Goal: Use online tool/utility: Utilize a website feature to perform a specific function

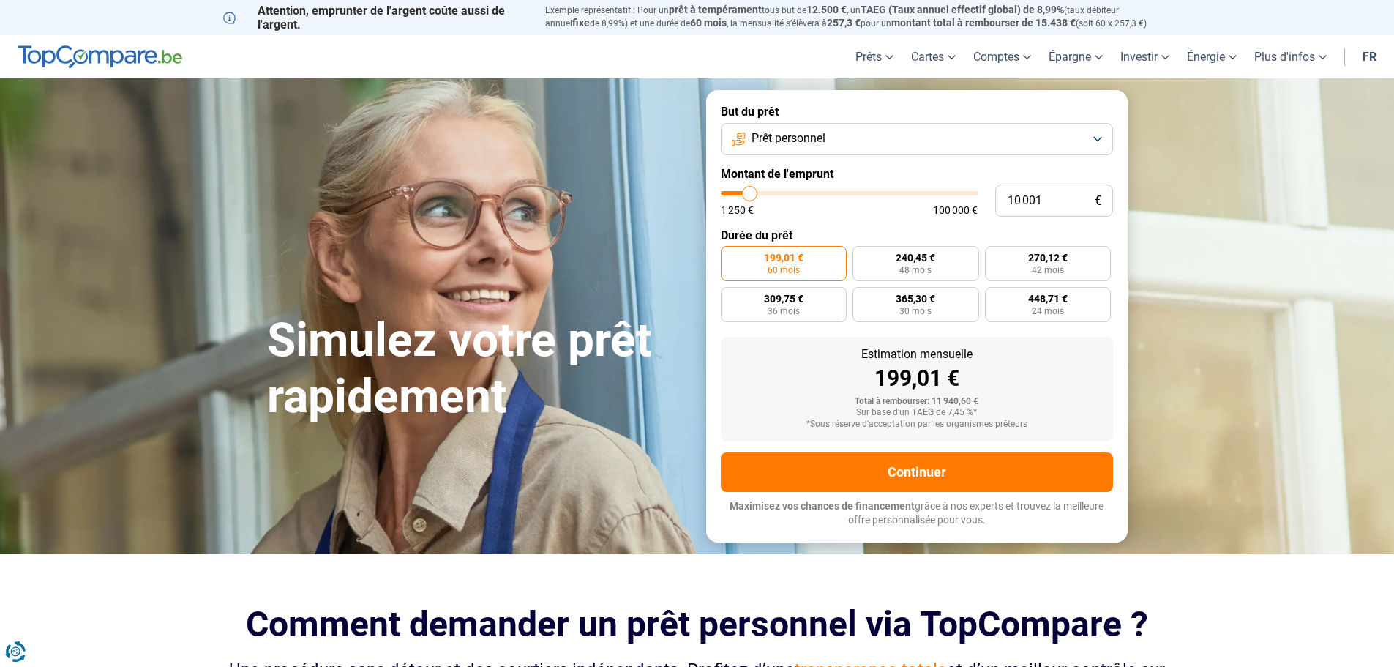
type input "9 750"
type input "9750"
type input "10 000"
type input "10000"
type input "10 500"
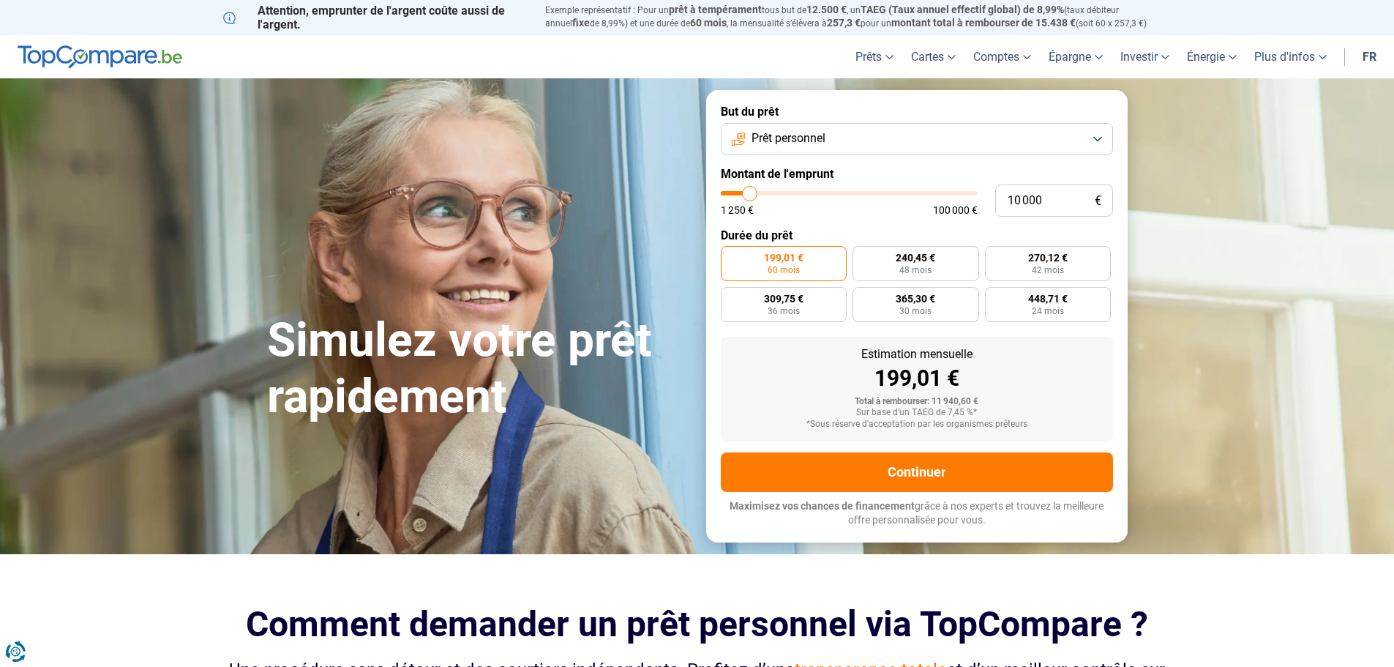
type input "10500"
type input "11 500"
type input "11500"
type input "13 000"
type input "13000"
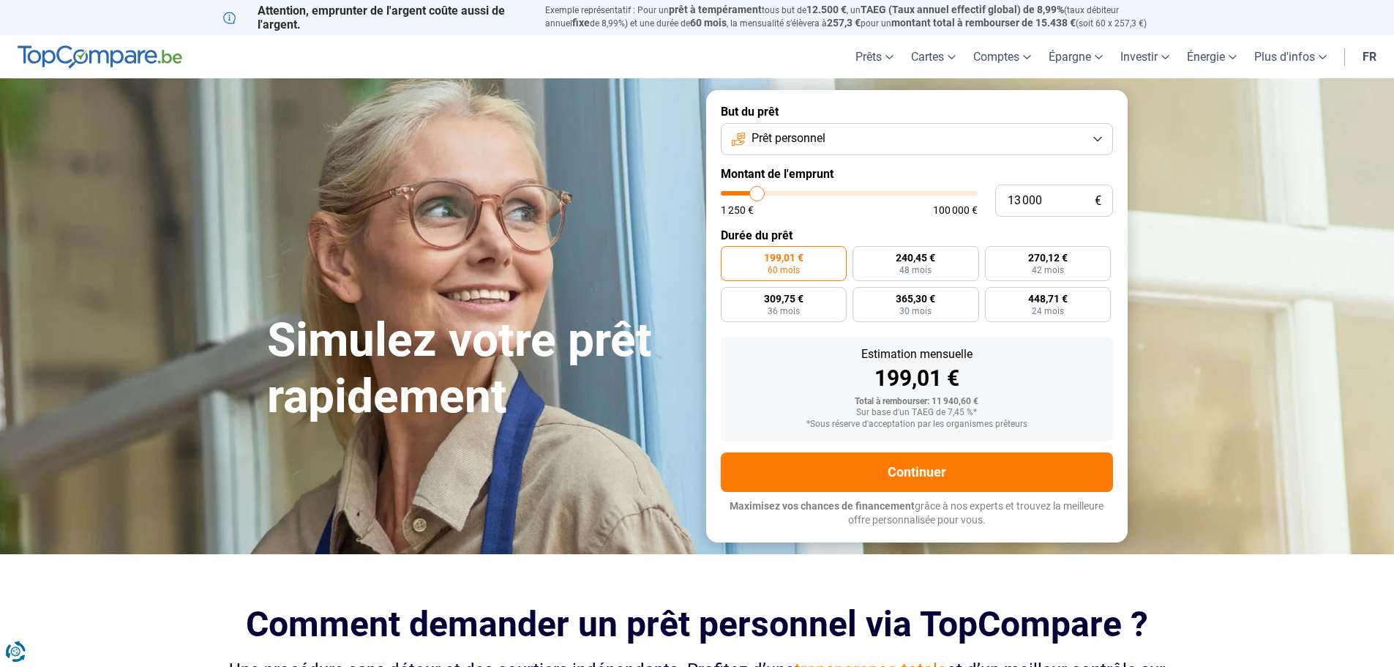
type input "14 000"
type input "14000"
type input "14 500"
type input "14500"
type input "15 500"
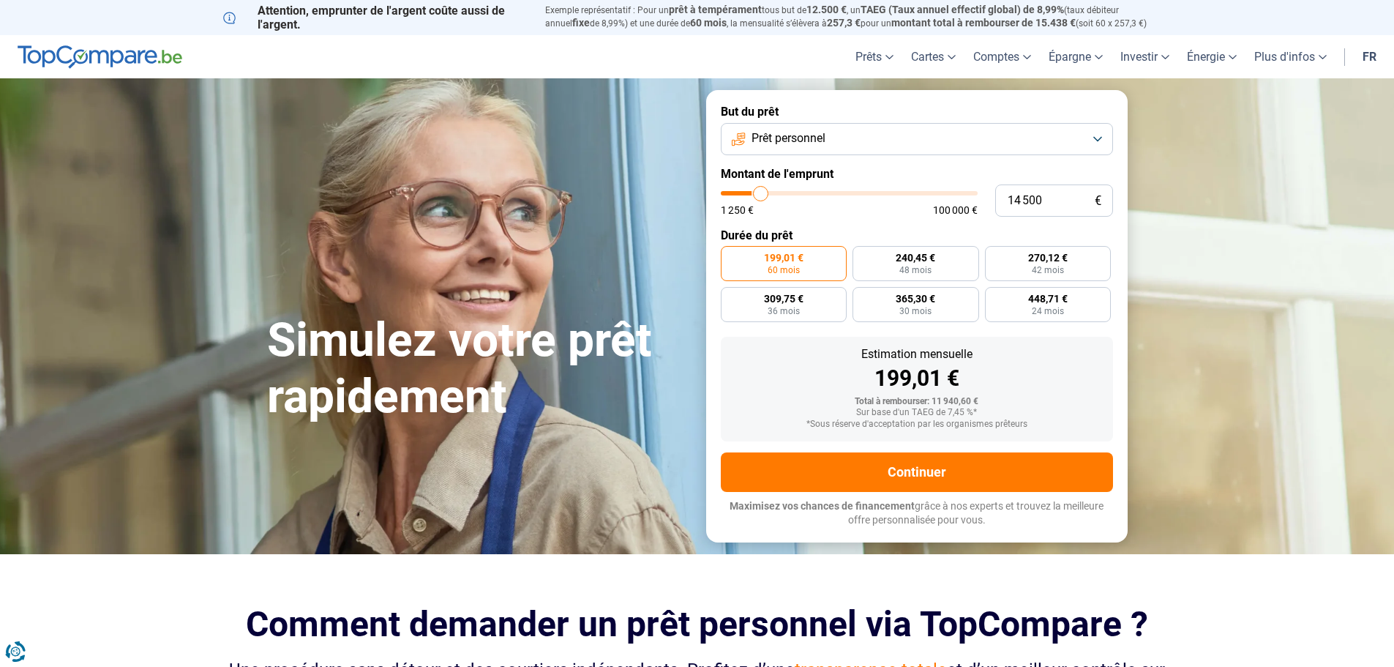
type input "15500"
type input "16 250"
type input "16250"
type input "17 500"
type input "17500"
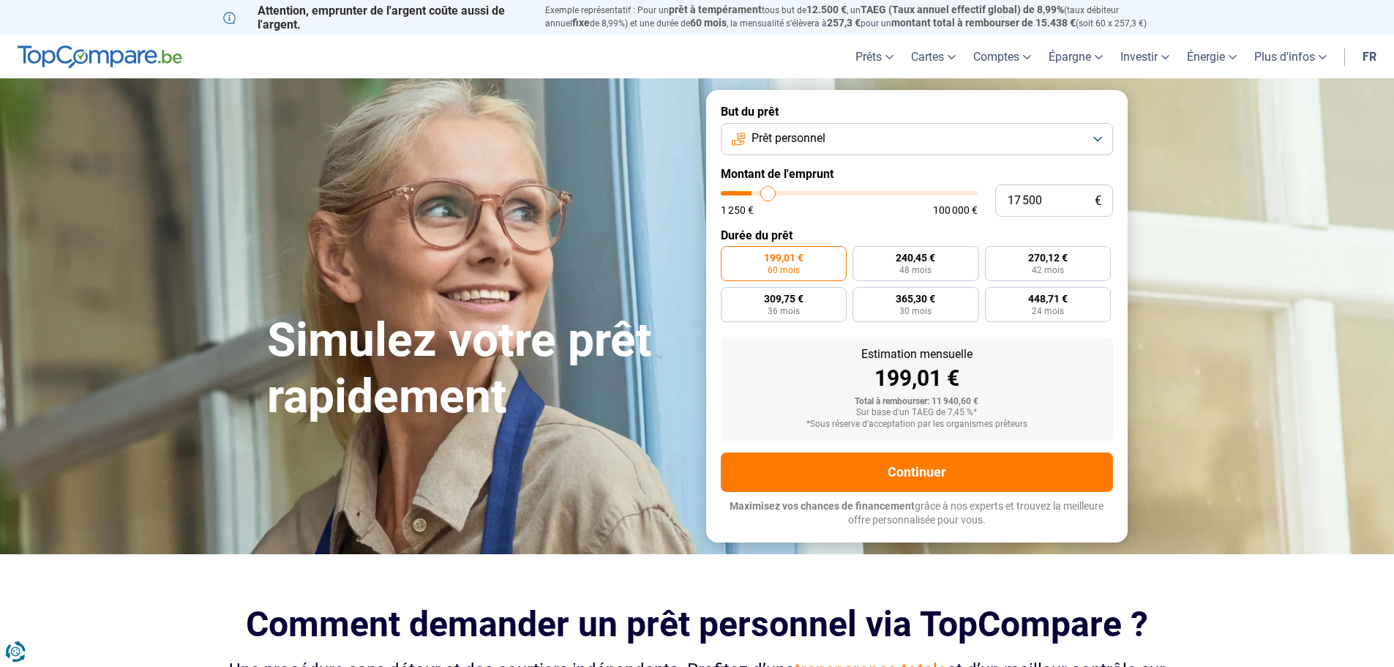
type input "18 000"
type input "18000"
type input "19 750"
type input "19750"
type input "20 500"
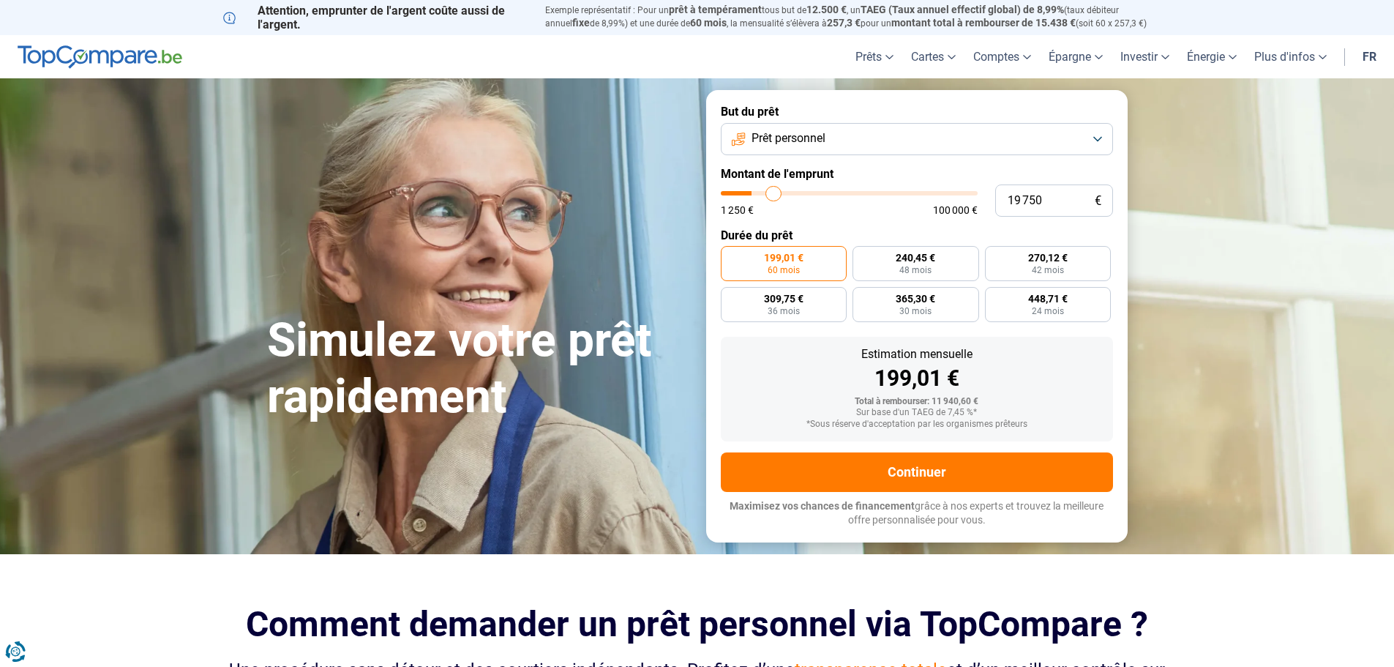
type input "20500"
type input "21 500"
type input "21500"
type input "22 750"
type input "22750"
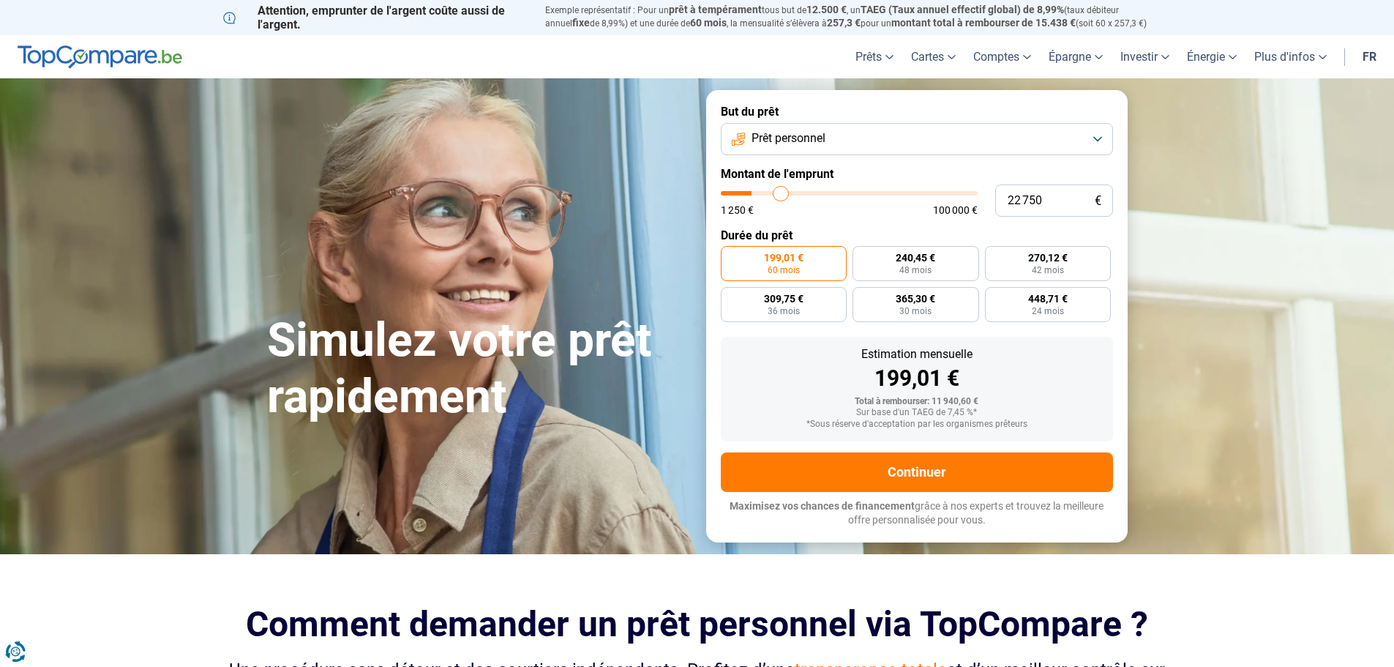
type input "23 500"
type input "23500"
type input "25 000"
type input "25000"
type input "27 250"
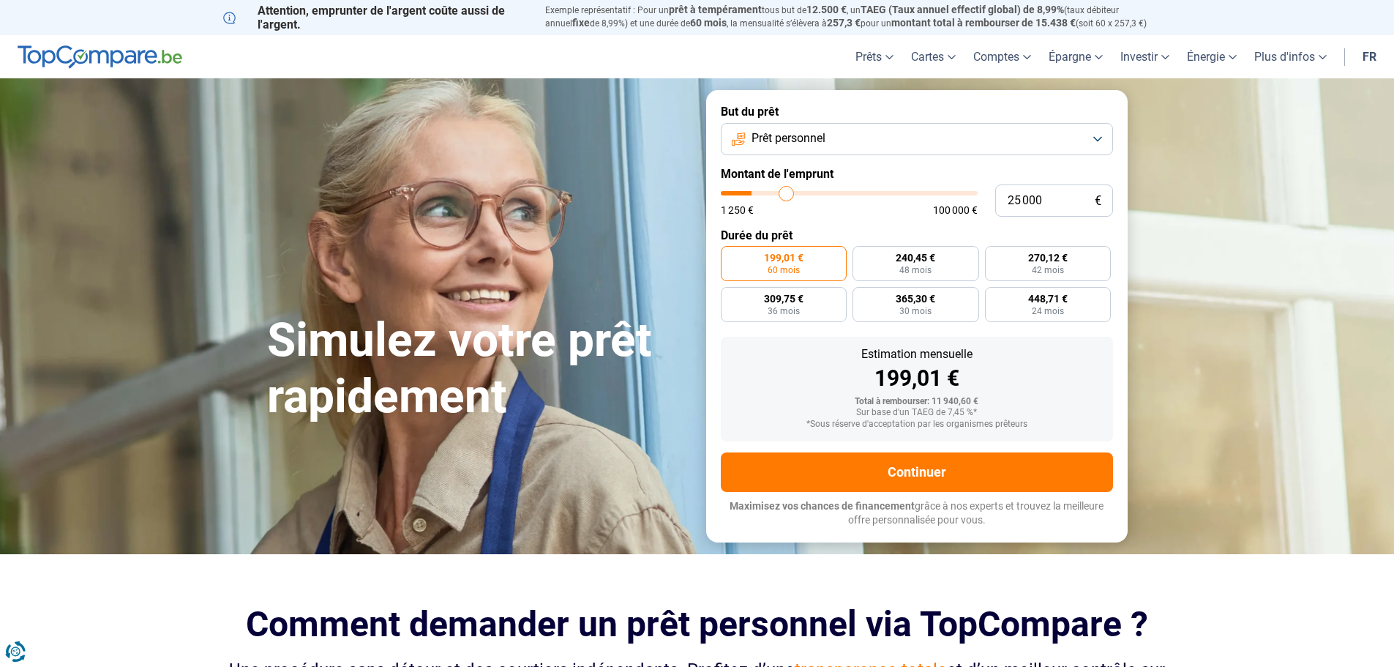
type input "27250"
type input "31 750"
type input "31750"
type input "33 750"
type input "33750"
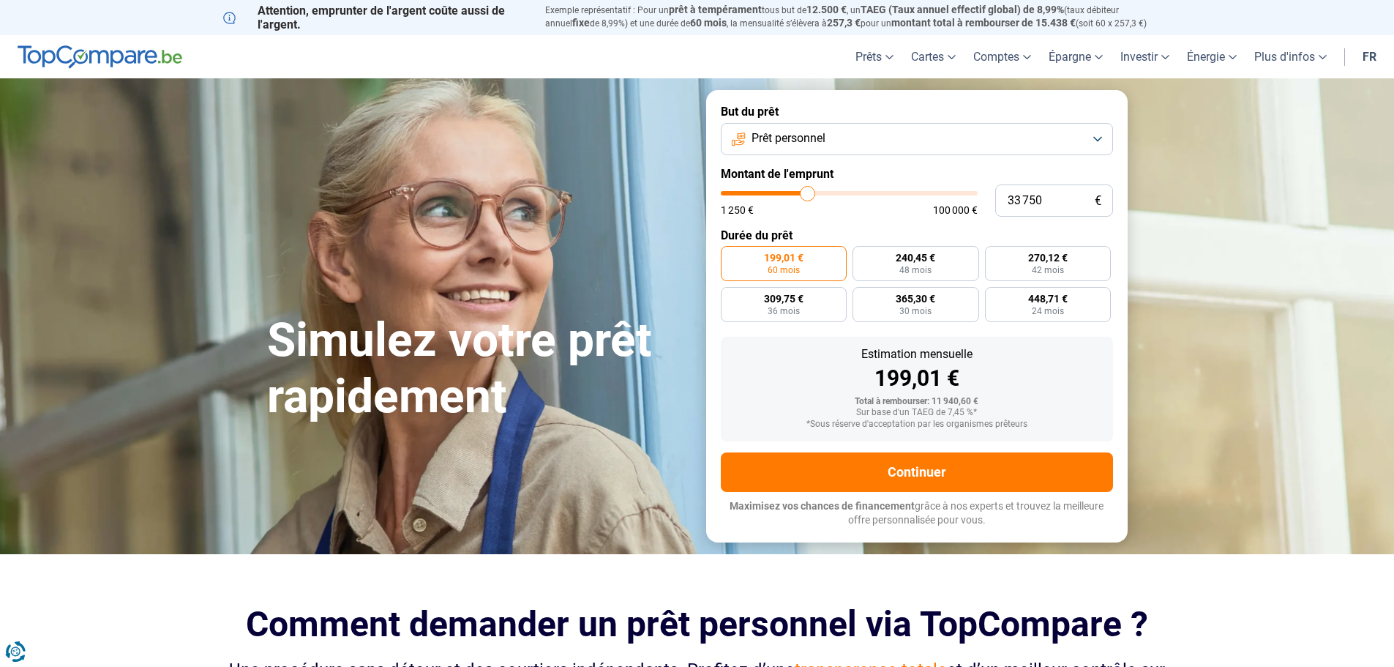
type input "35 500"
type input "35500"
type input "37 250"
type input "37250"
type input "39 750"
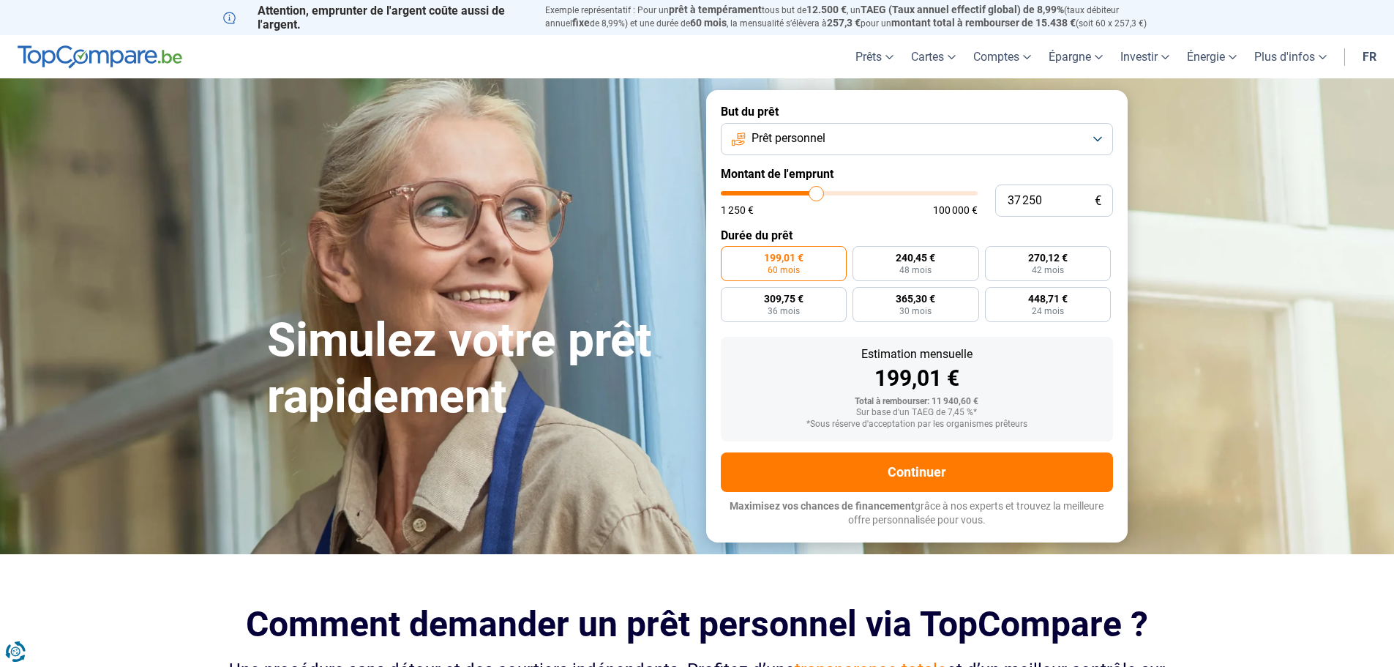
type input "39750"
type input "42 000"
type input "42000"
type input "43 750"
type input "43750"
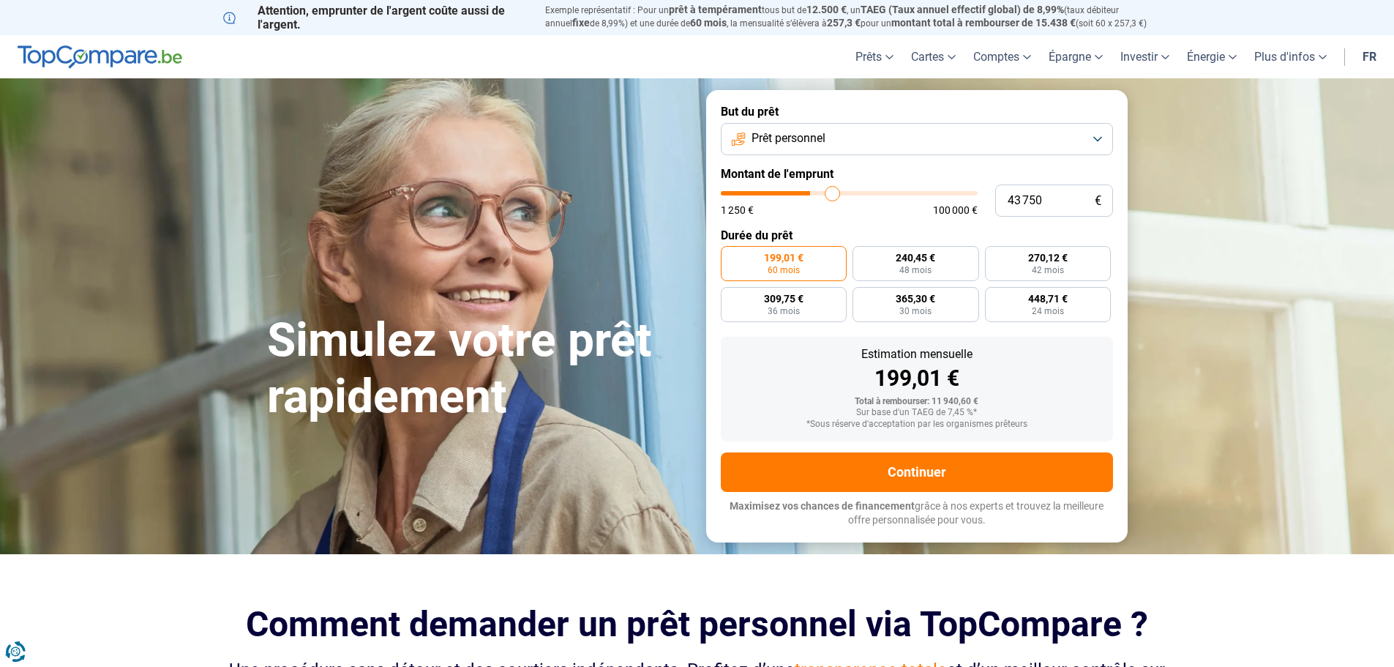
type input "45 000"
type input "45000"
type input "45 500"
type input "45500"
type input "46 000"
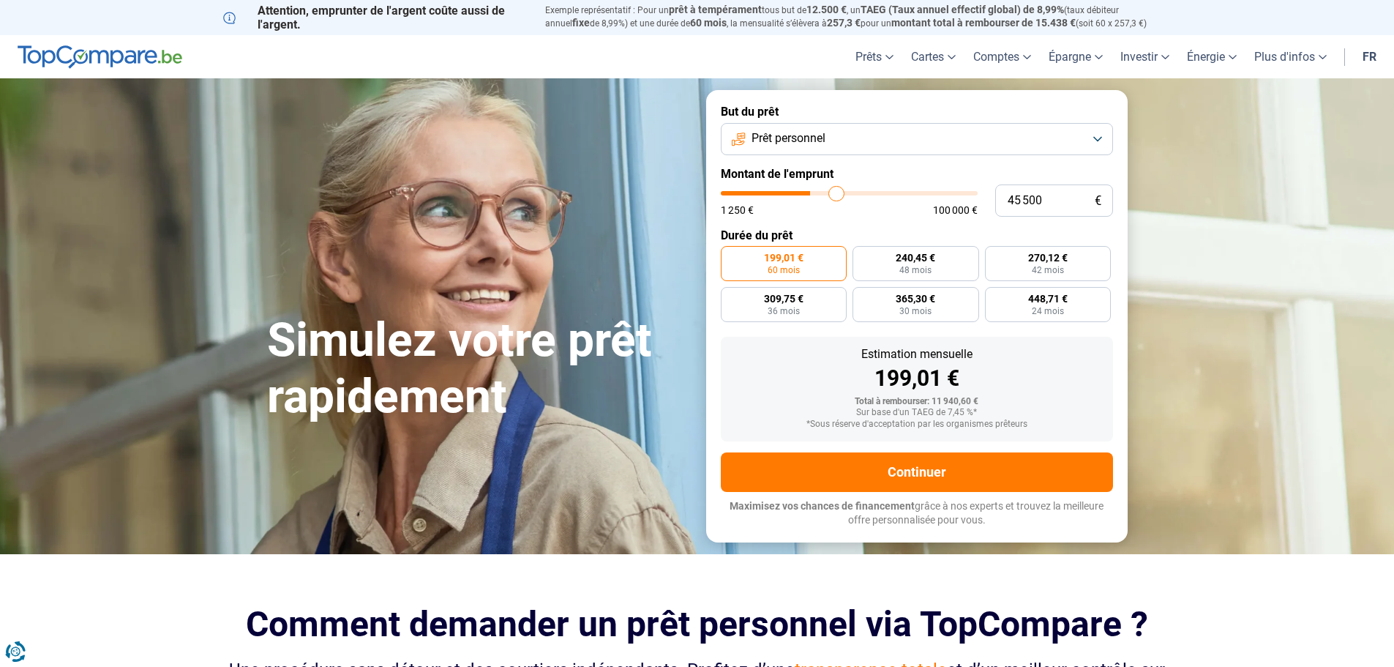
type input "46000"
type input "46 750"
type input "46750"
type input "47 250"
type input "47250"
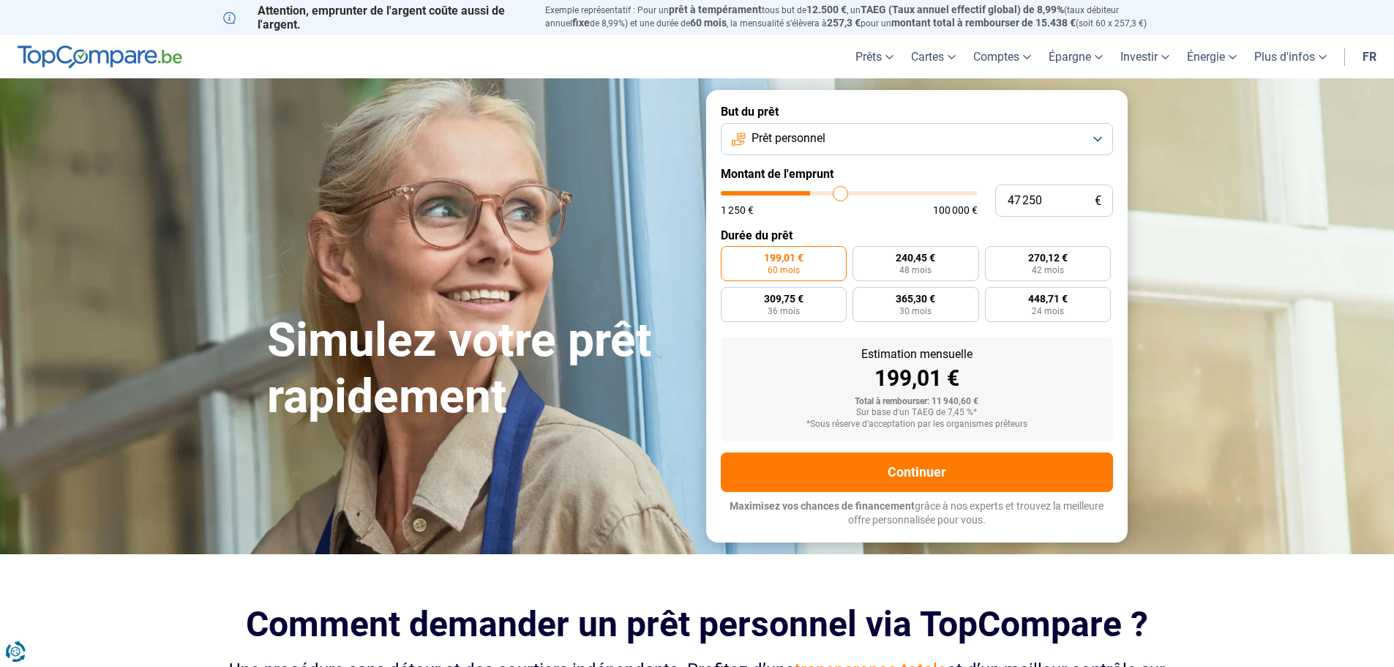
type input "48 500"
type input "48500"
type input "48 750"
type input "48750"
type input "49 500"
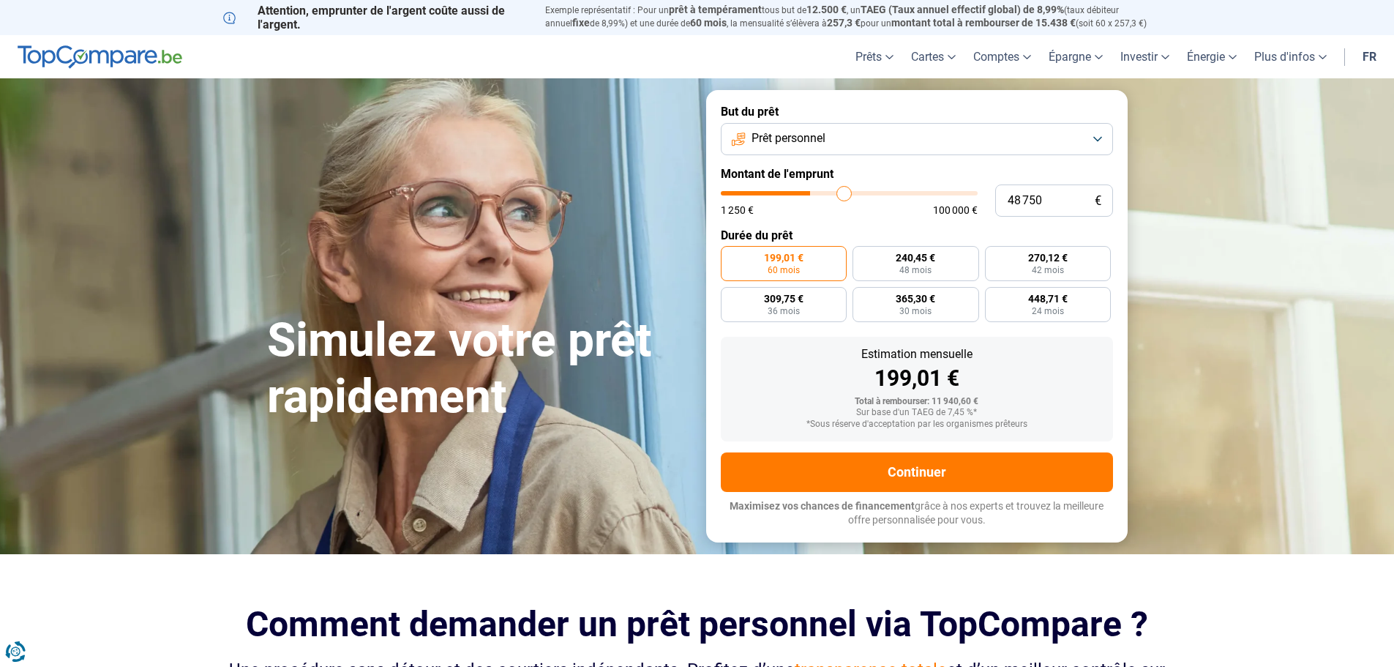
type input "49500"
type input "49 750"
type input "49750"
type input "50 000"
type input "50000"
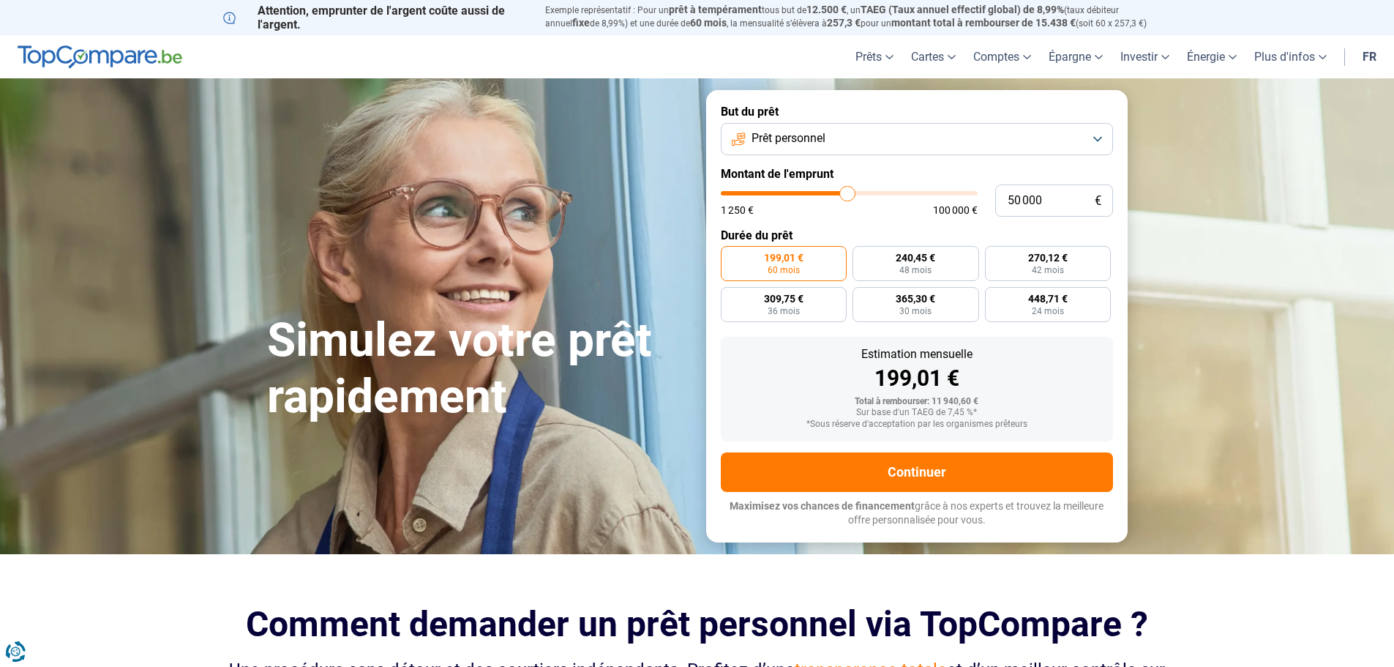
type input "50 500"
type input "50500"
type input "51 000"
type input "51000"
type input "51 250"
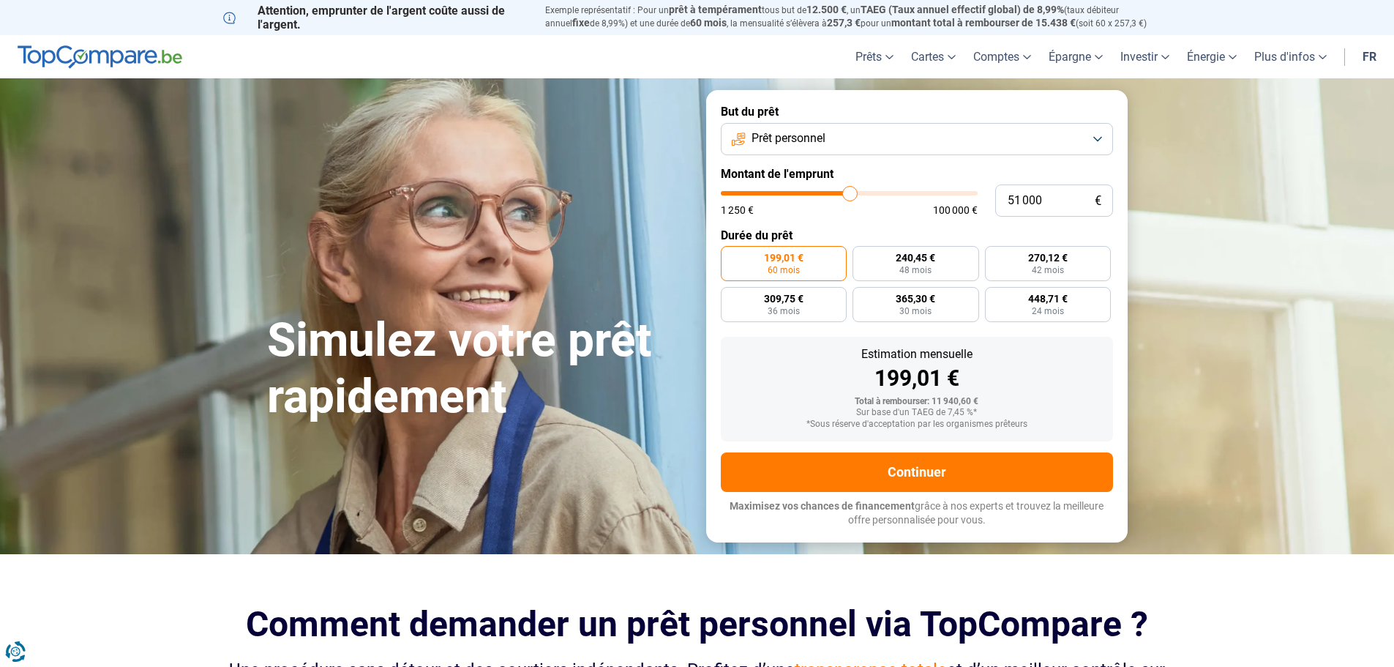
type input "51250"
type input "51 500"
type input "51500"
type input "51 000"
type input "51000"
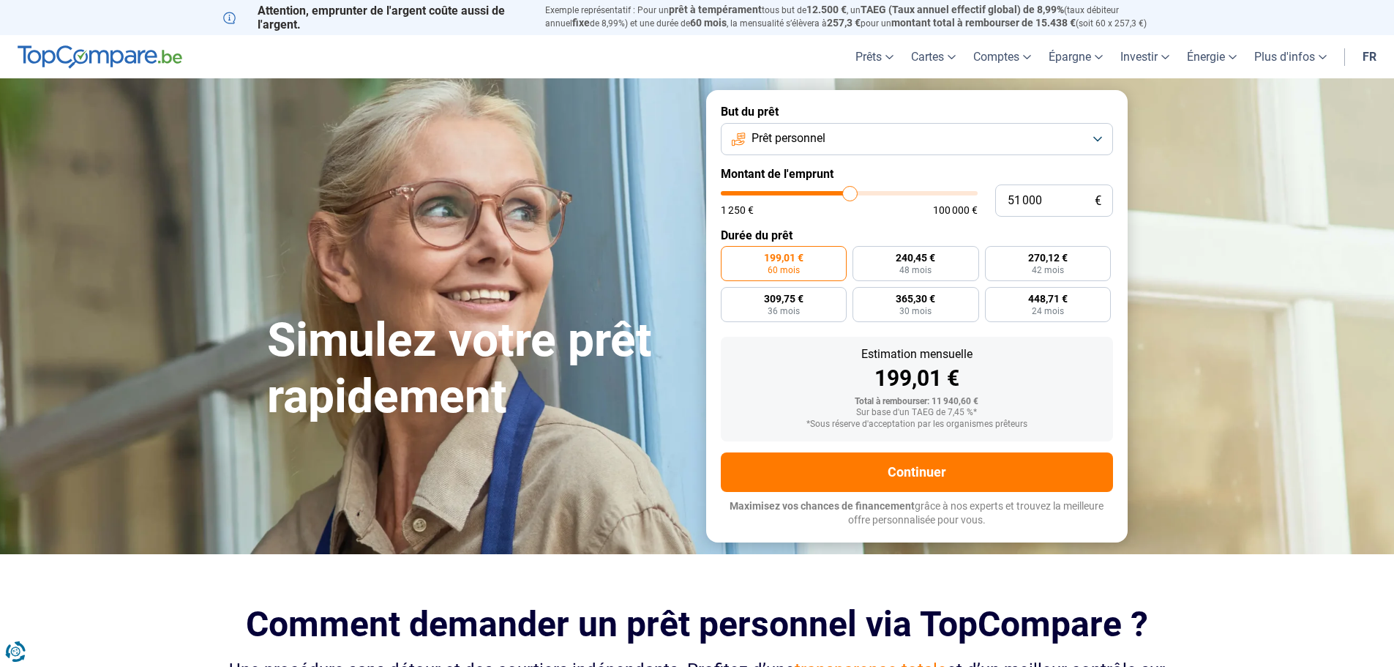
type input "49 500"
type input "49500"
type input "48 750"
type input "48750"
type input "47 500"
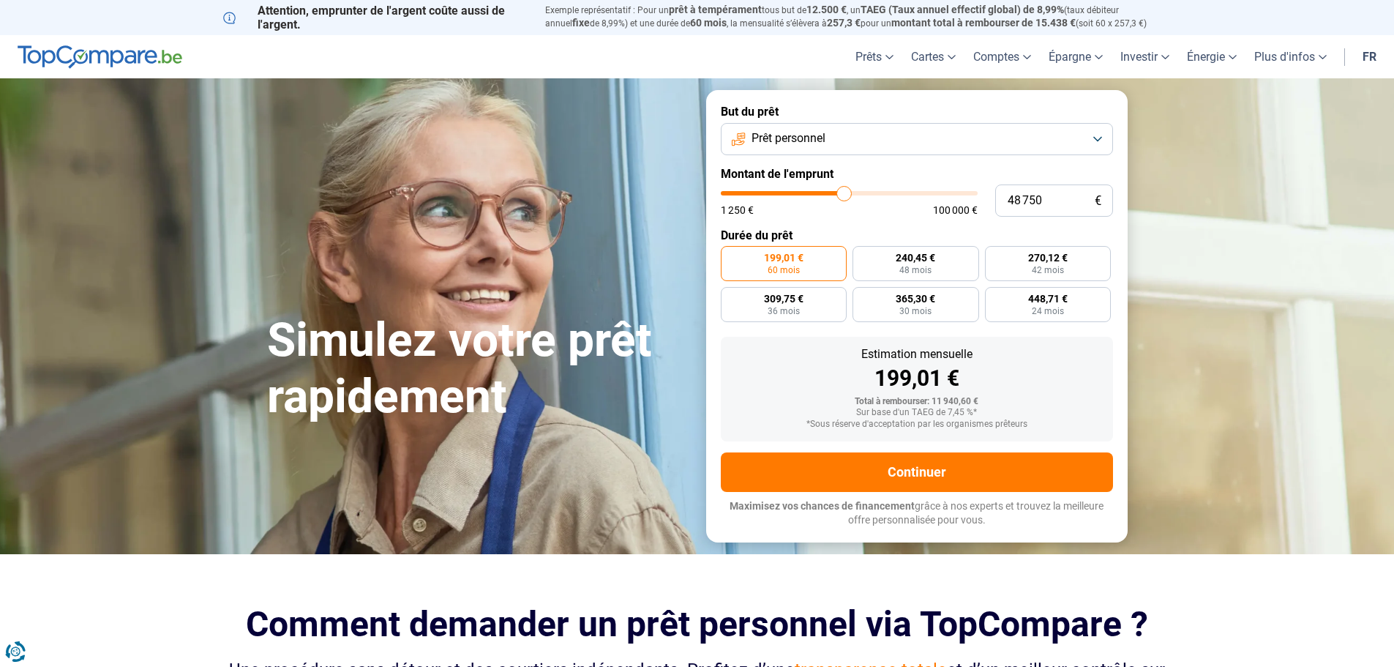
type input "47500"
type input "46 500"
type input "46500"
type input "45 000"
type input "45000"
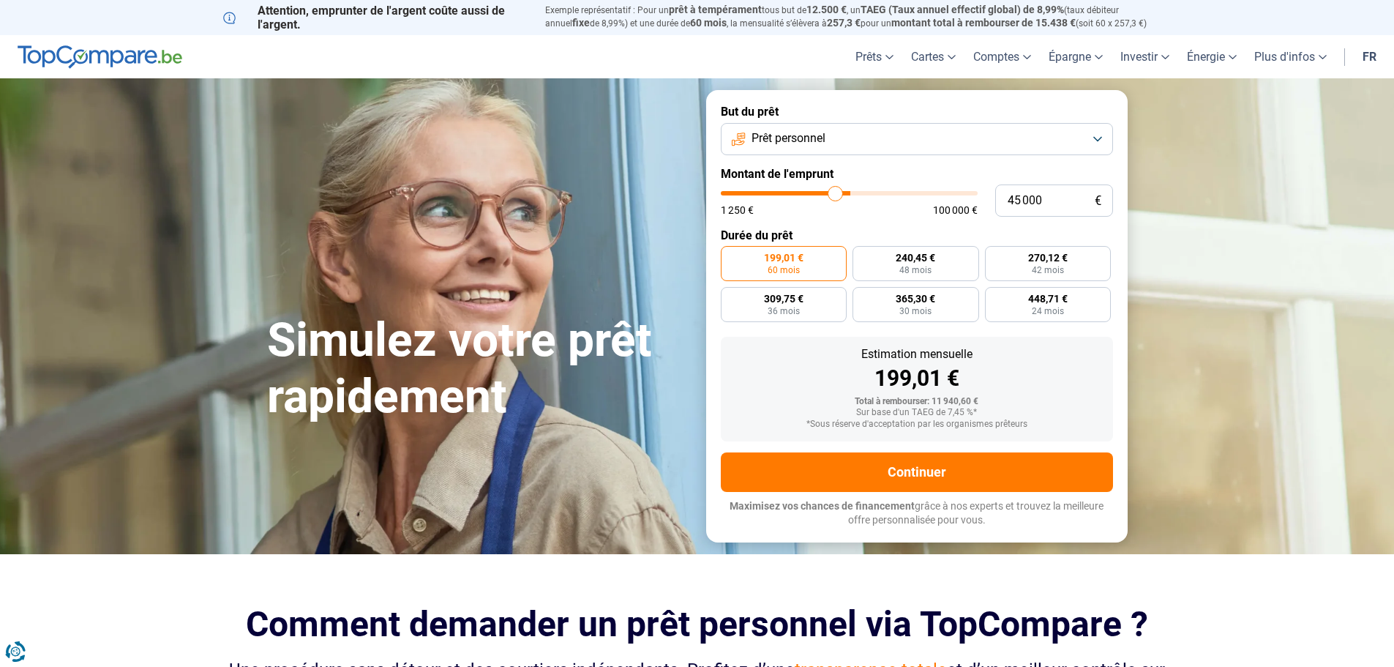
type input "44 000"
type input "44000"
type input "42 750"
type input "42750"
type input "42 250"
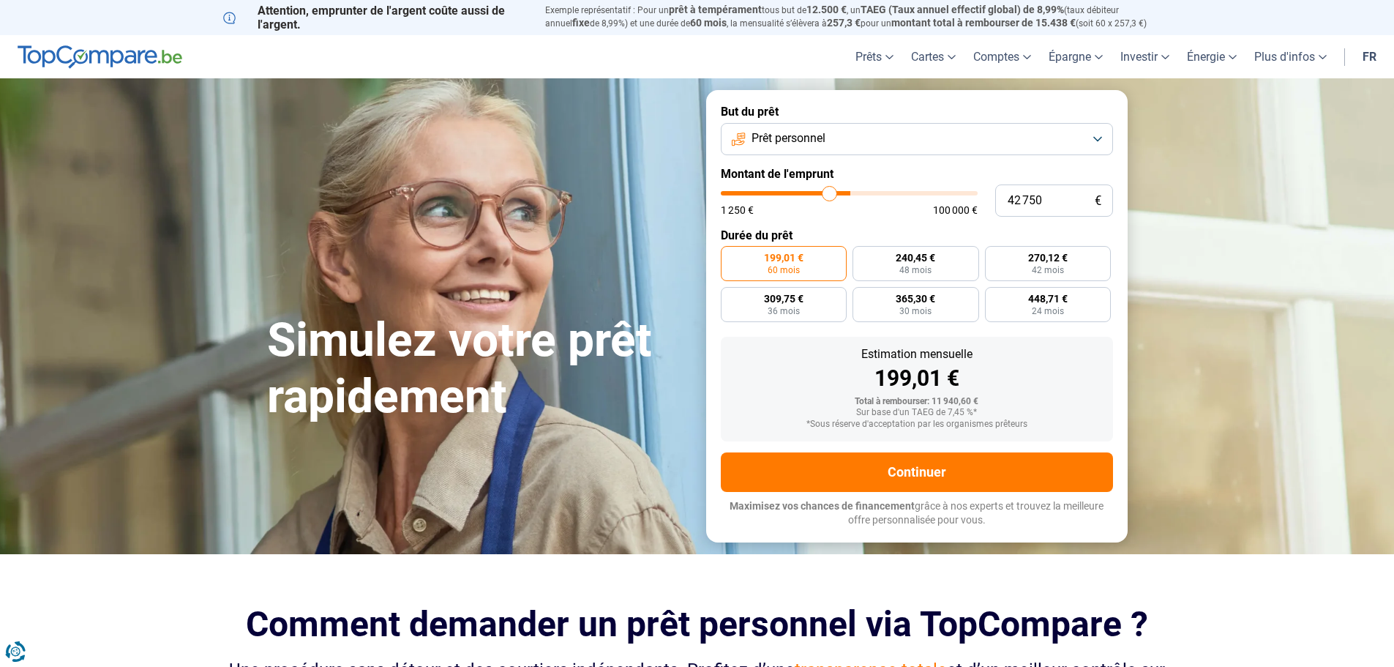
type input "42250"
type input "41 250"
type input "41250"
type input "41 000"
type input "41000"
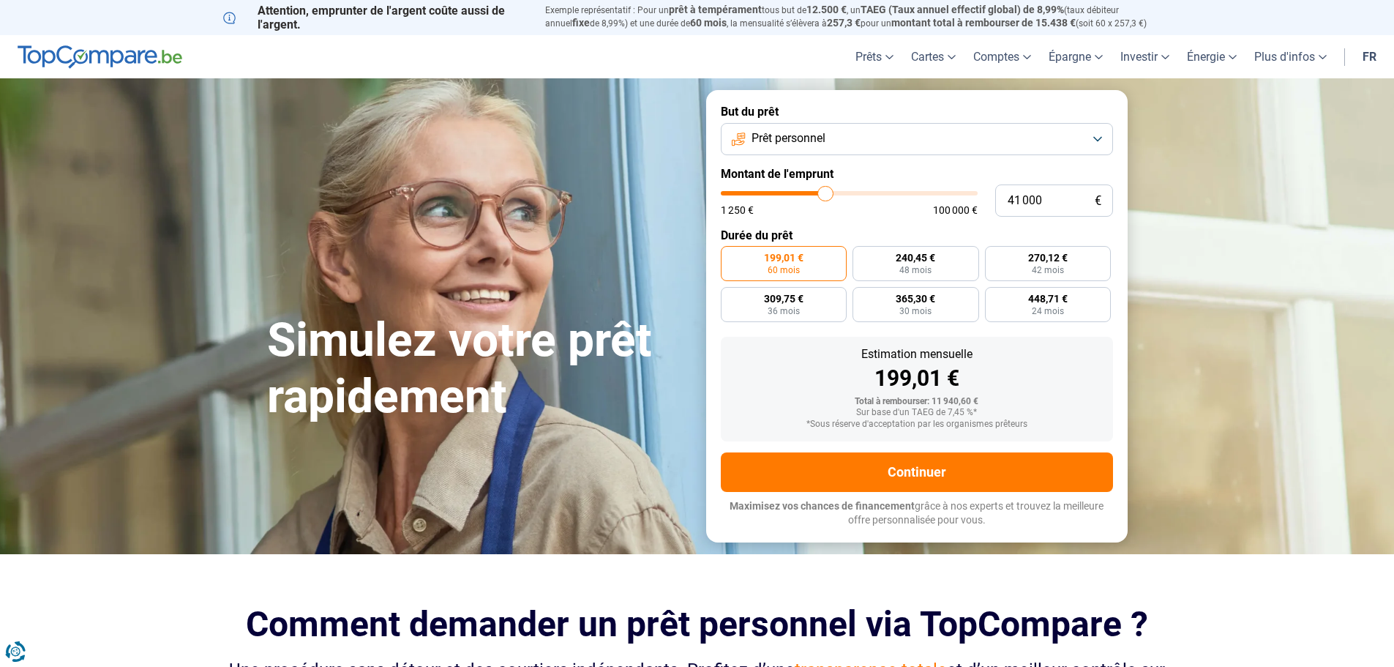
type input "40 750"
type input "40750"
type input "40 250"
type input "40250"
type input "39 750"
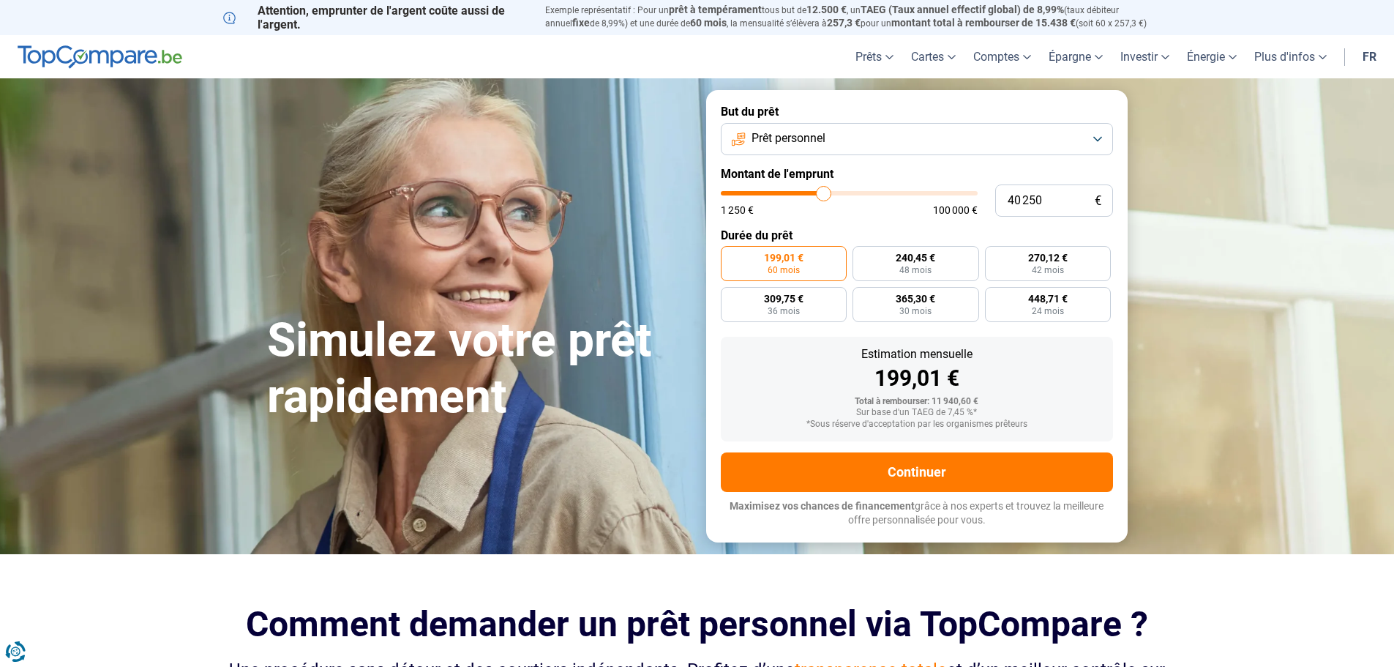
type input "39750"
type input "39 500"
type input "39500"
type input "39 250"
type input "39250"
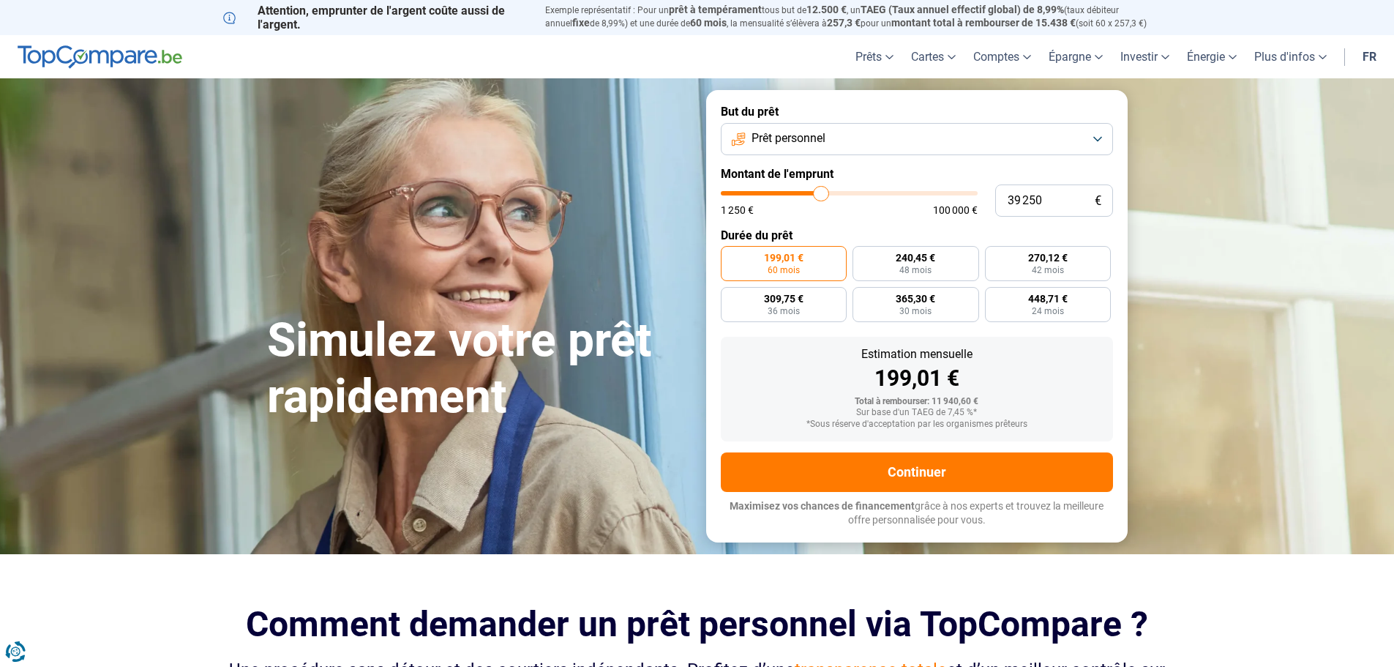
type input "38 750"
type input "38750"
type input "38 500"
type input "38500"
type input "38 250"
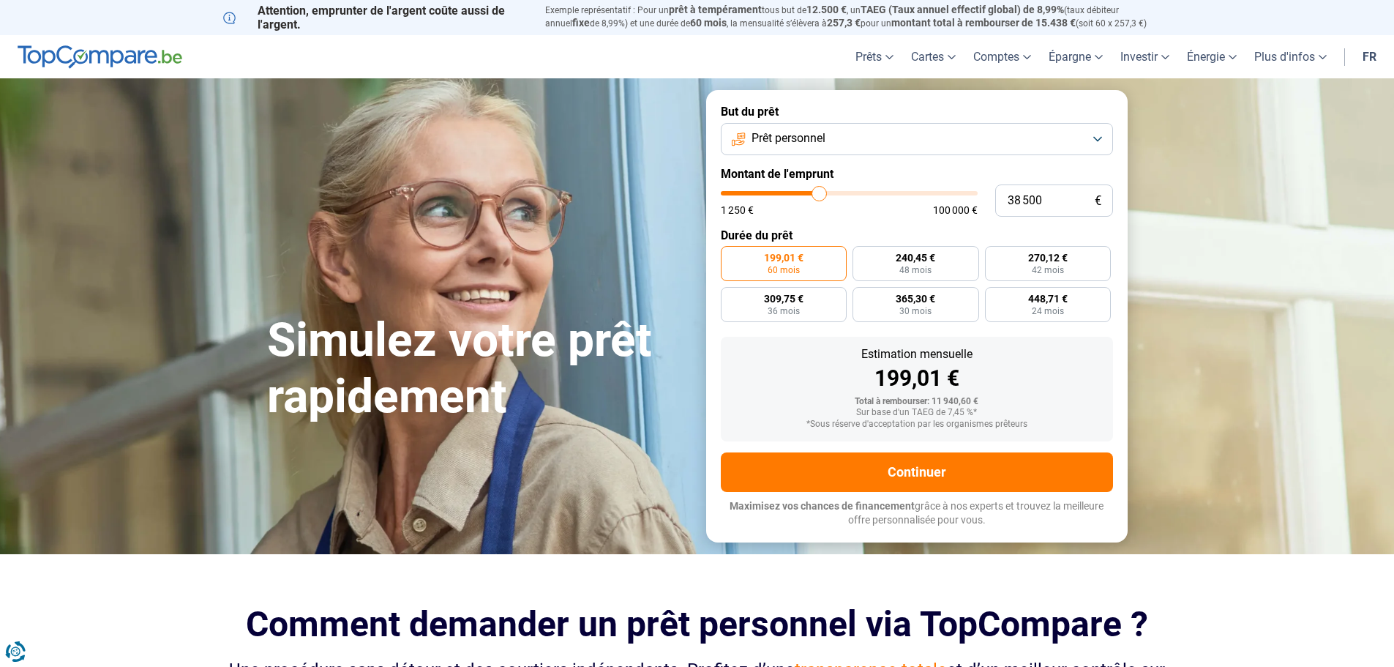
type input "38250"
type input "38 000"
type input "38000"
type input "37 750"
type input "37750"
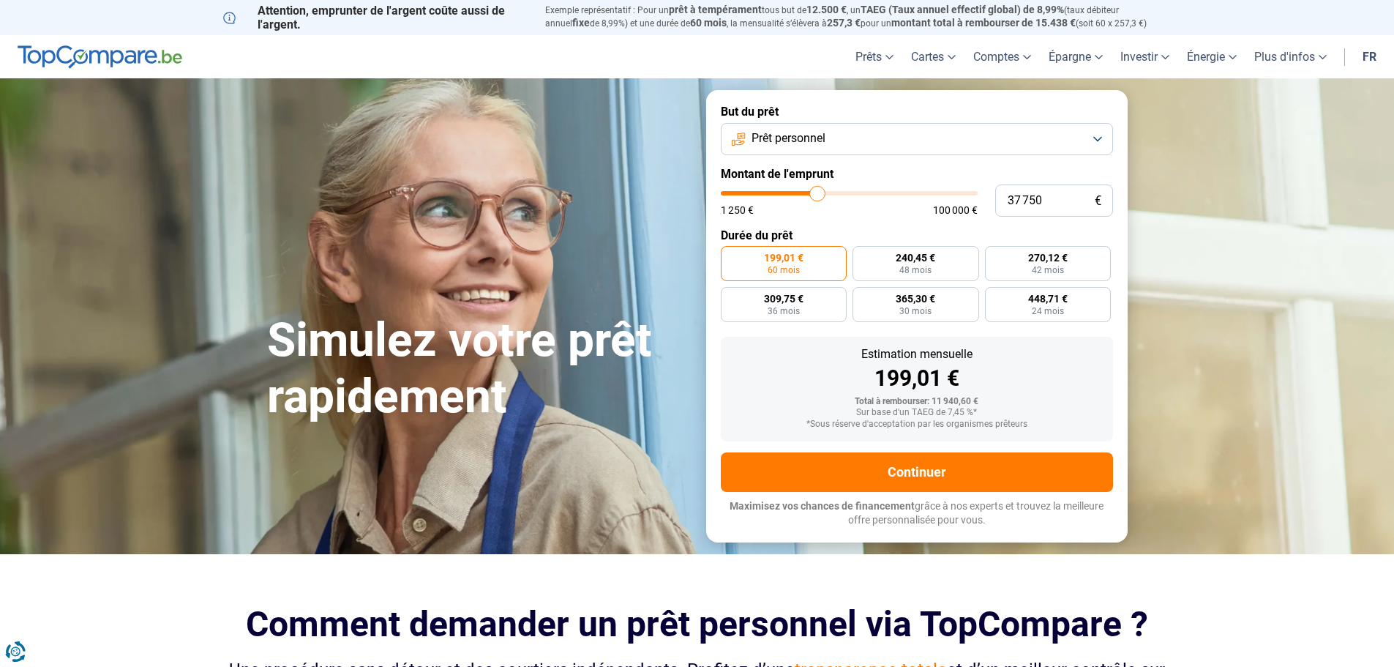
type input "37 250"
type input "37250"
type input "37 000"
type input "37000"
type input "36 750"
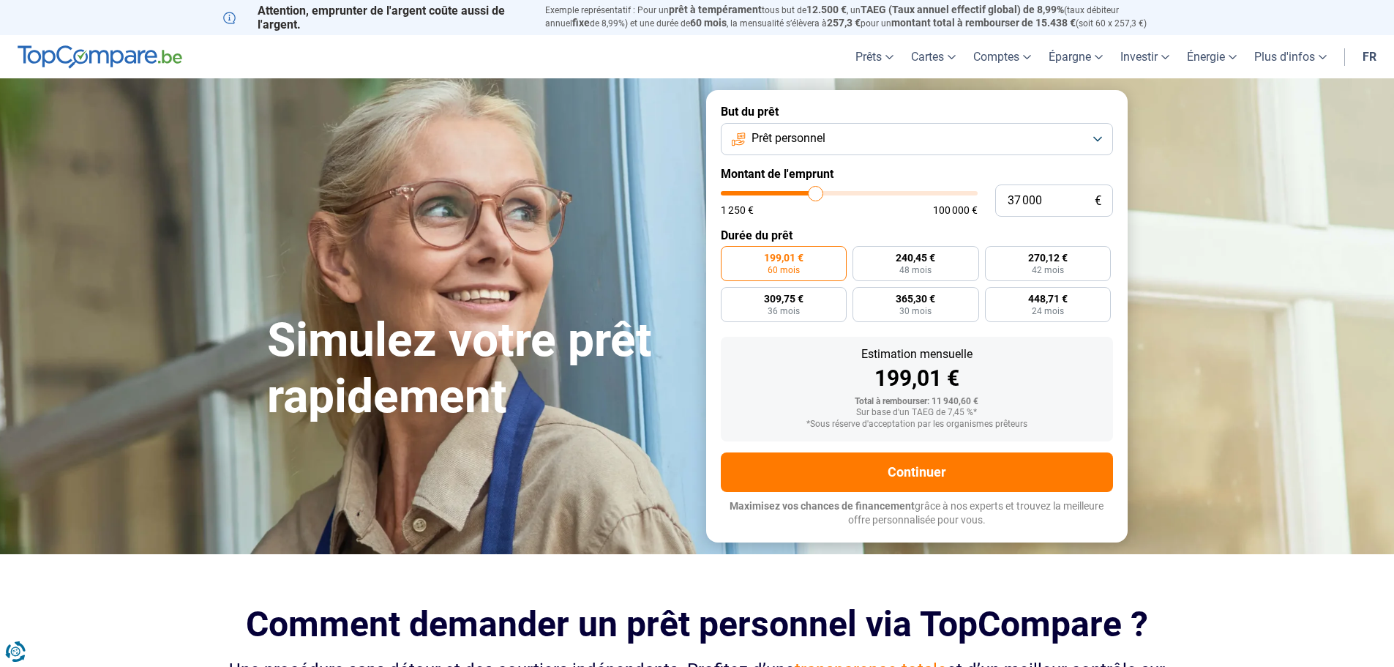
type input "36750"
type input "36 250"
type input "36250"
type input "35 750"
type input "35750"
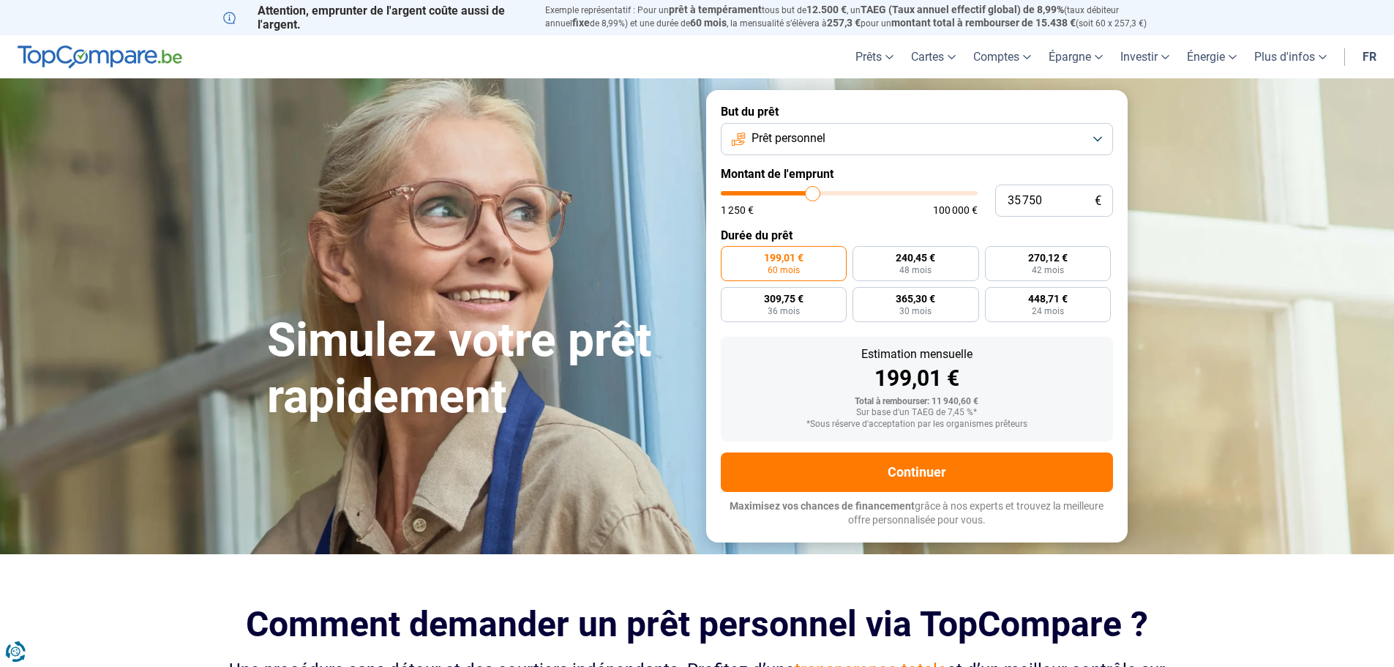
type input "35 500"
type input "35500"
type input "35 250"
type input "35250"
type input "35 000"
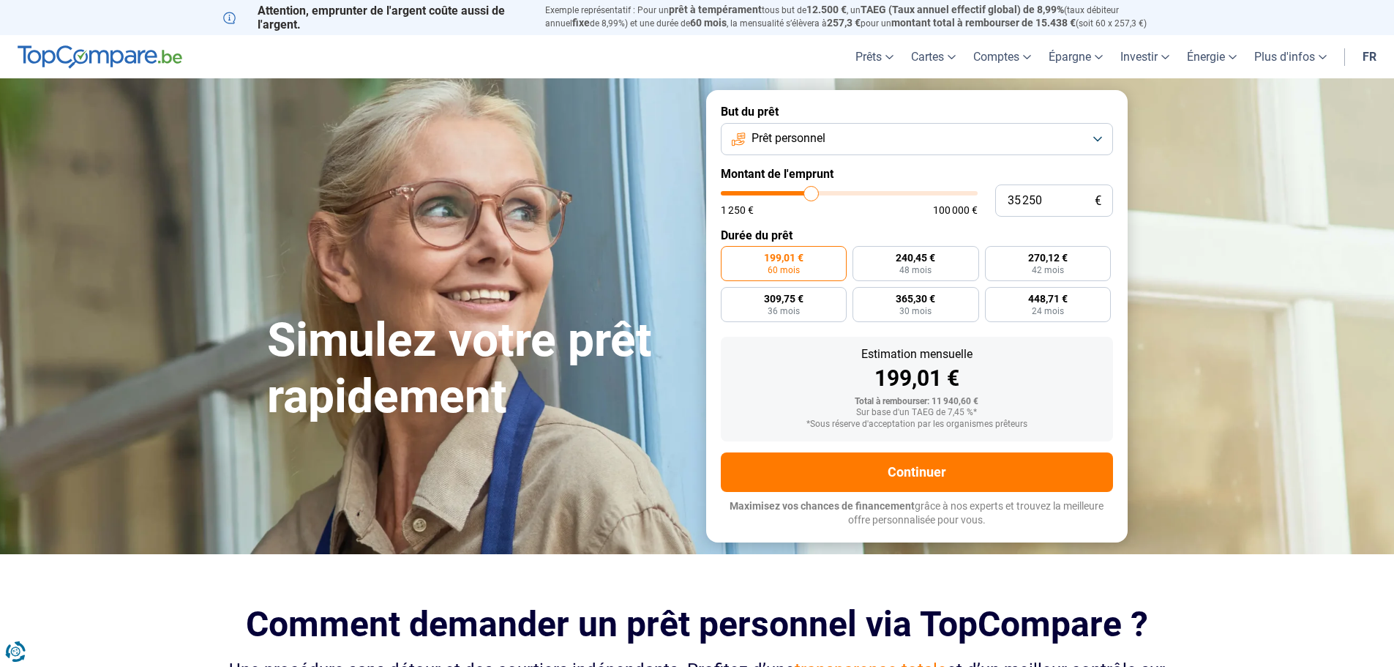
type input "35000"
type input "34 250"
type input "34250"
type input "34 000"
type input "34000"
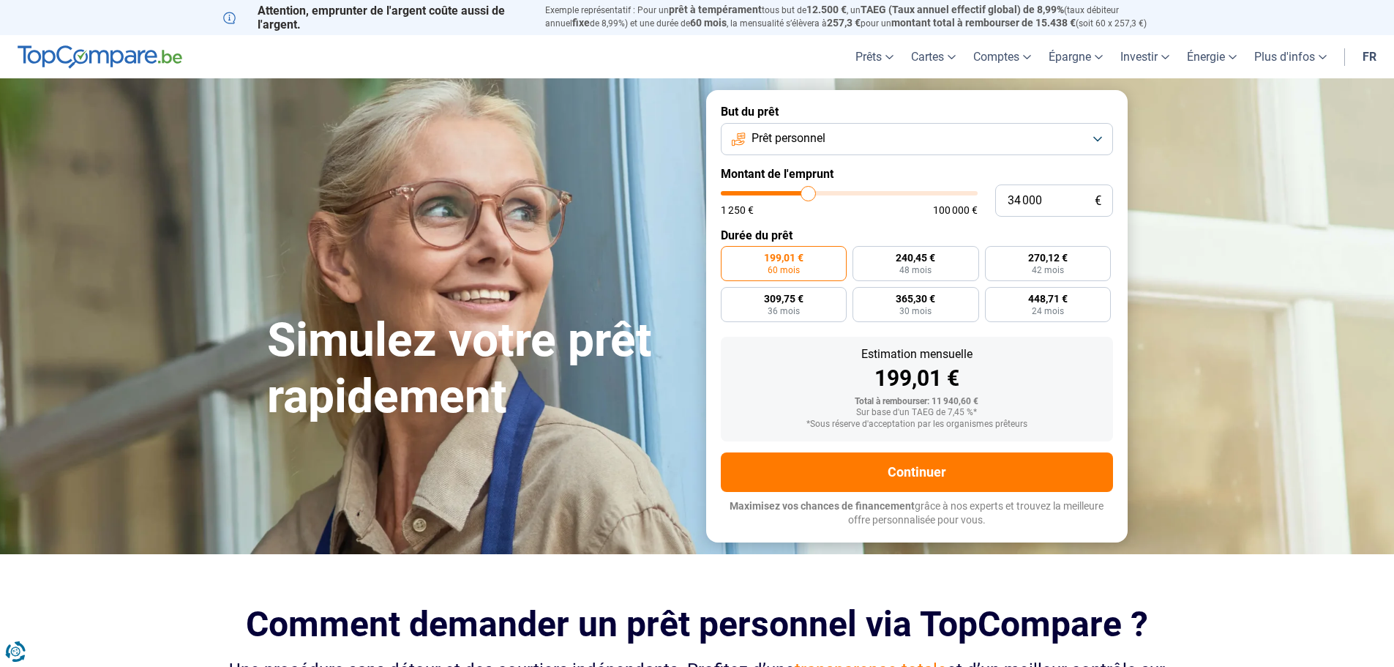
type input "33 750"
type input "33750"
type input "33 250"
type input "33250"
type input "32 750"
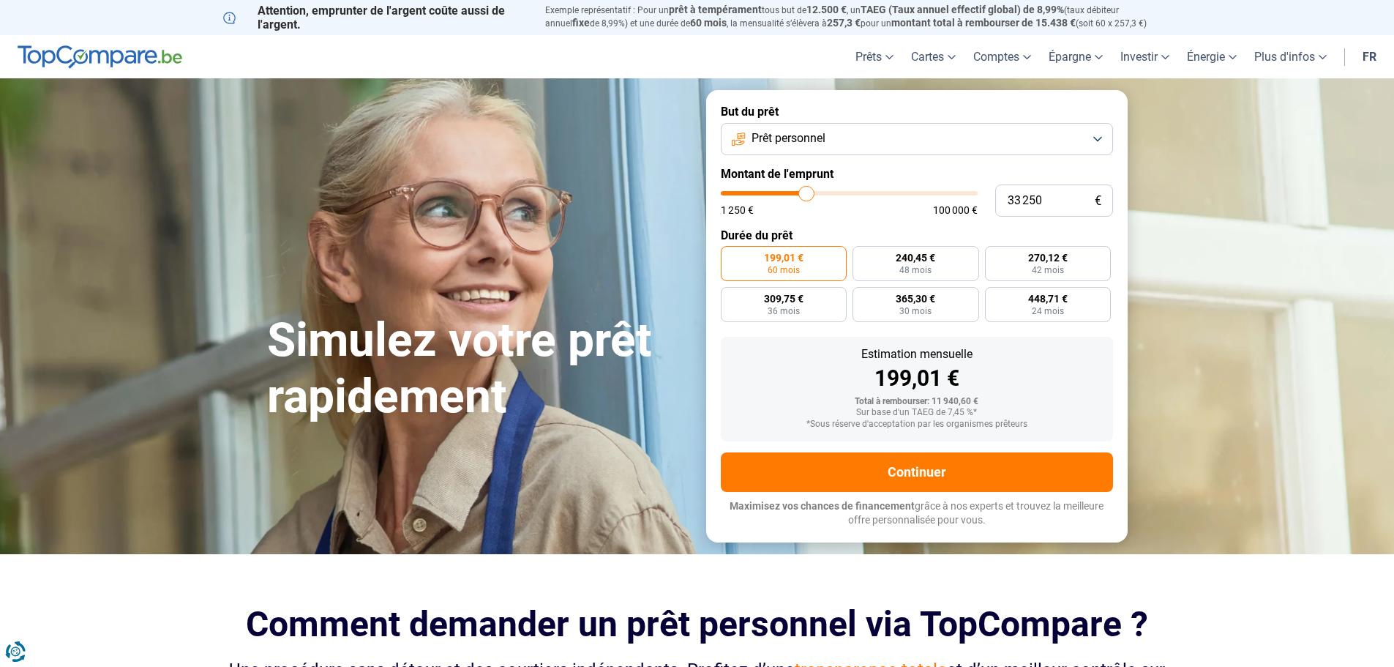
type input "32750"
type input "32 500"
type input "32500"
type input "32 250"
type input "32250"
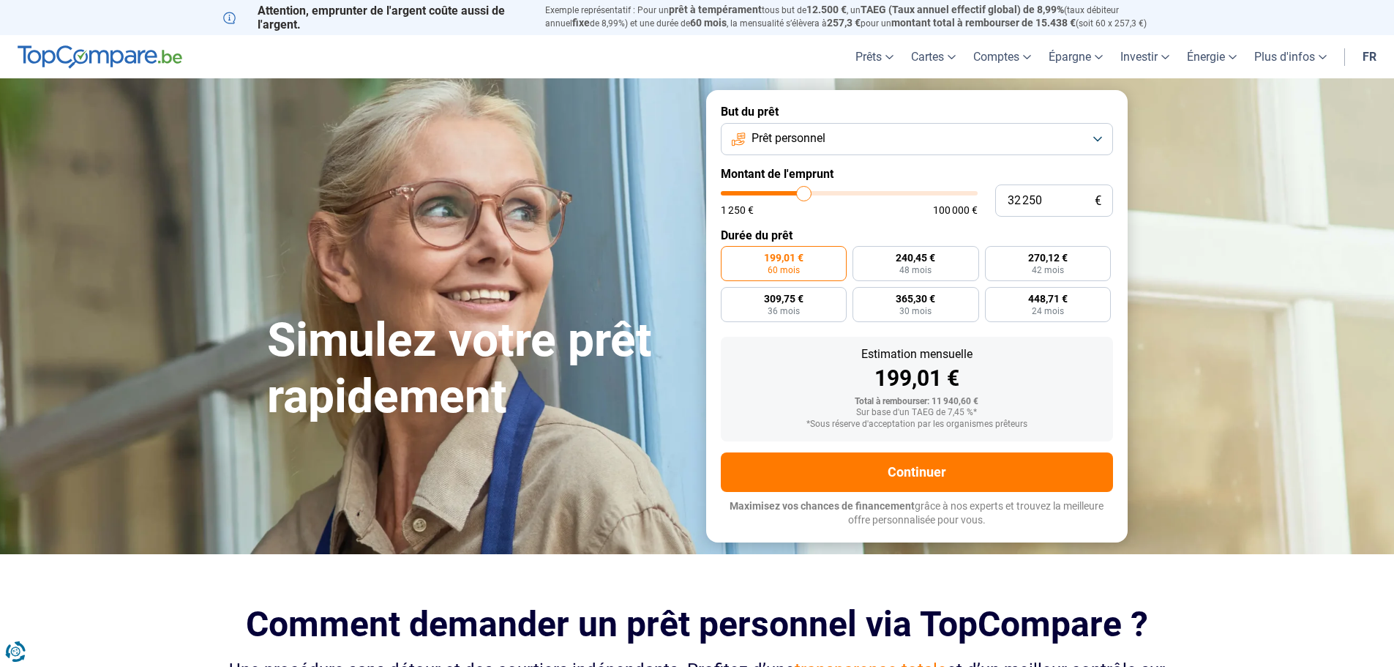
type input "32 000"
type input "32000"
type input "31 750"
type input "31750"
type input "32 000"
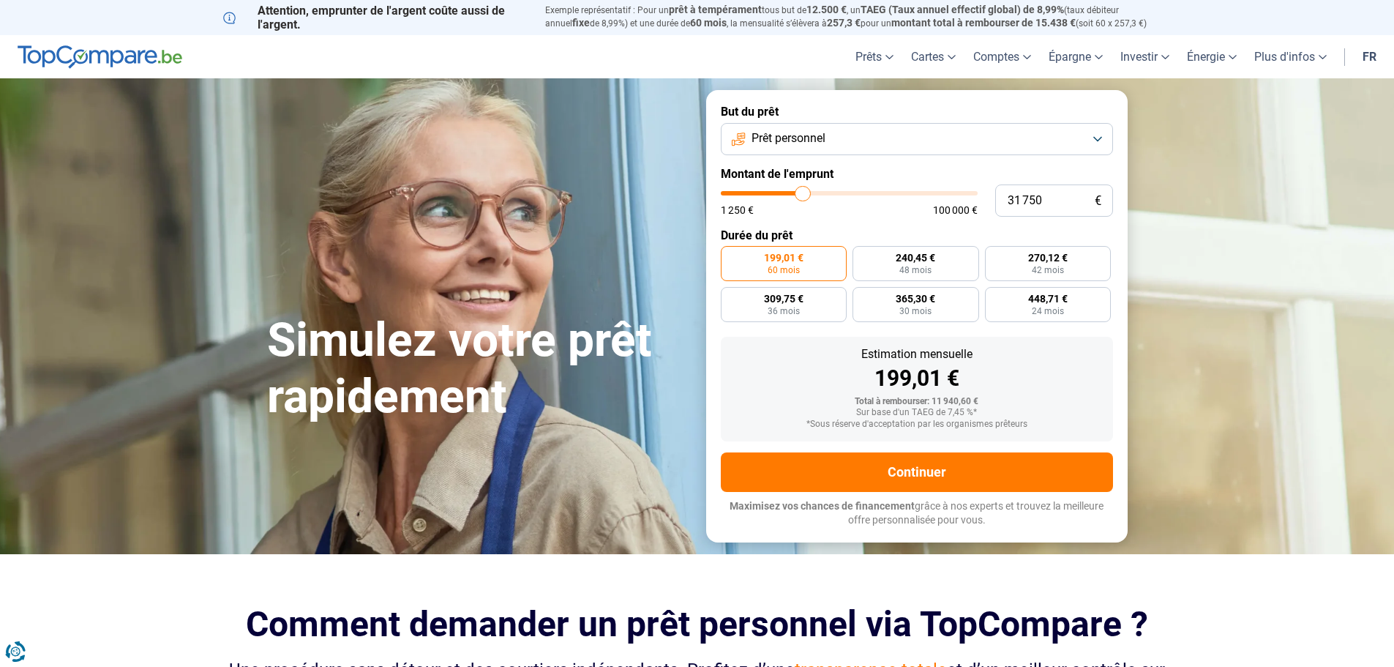
type input "32000"
type input "32 250"
type input "32250"
type input "32 500"
drag, startPoint x: 748, startPoint y: 190, endPoint x: 805, endPoint y: 190, distance: 57.1
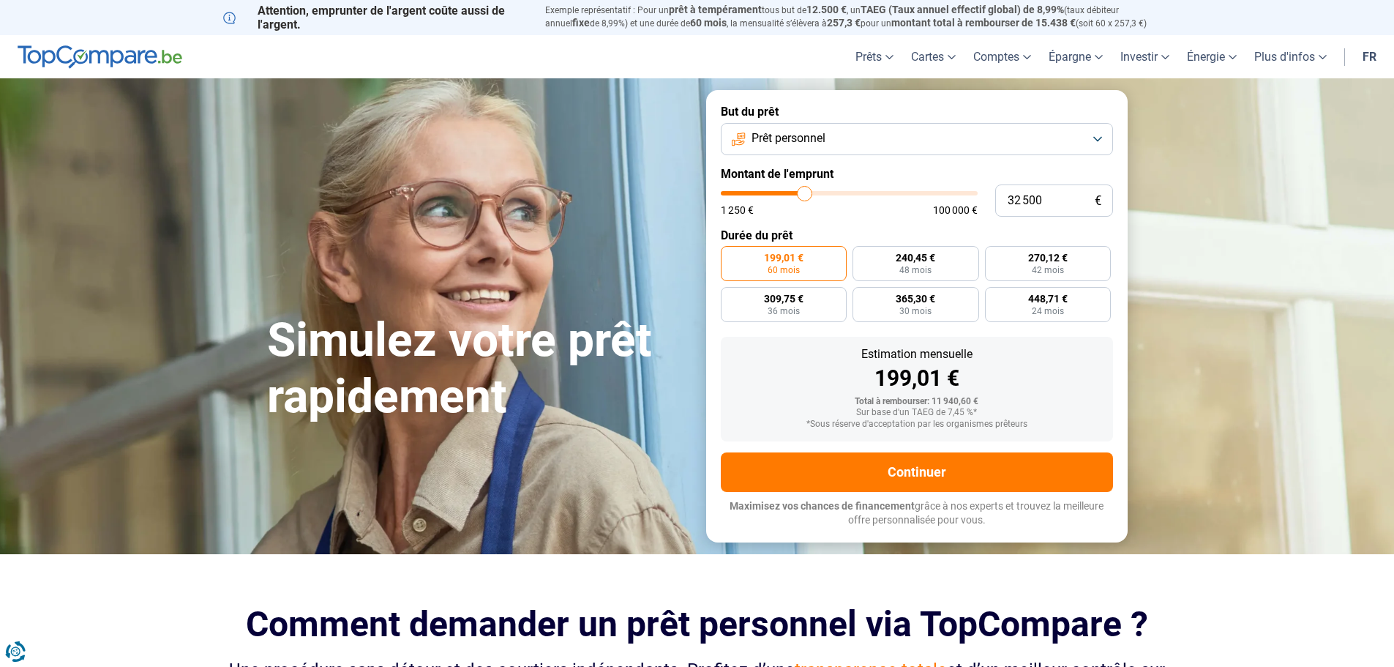
type input "32500"
click at [805, 191] on input "range" at bounding box center [849, 193] width 257 height 4
radio input "false"
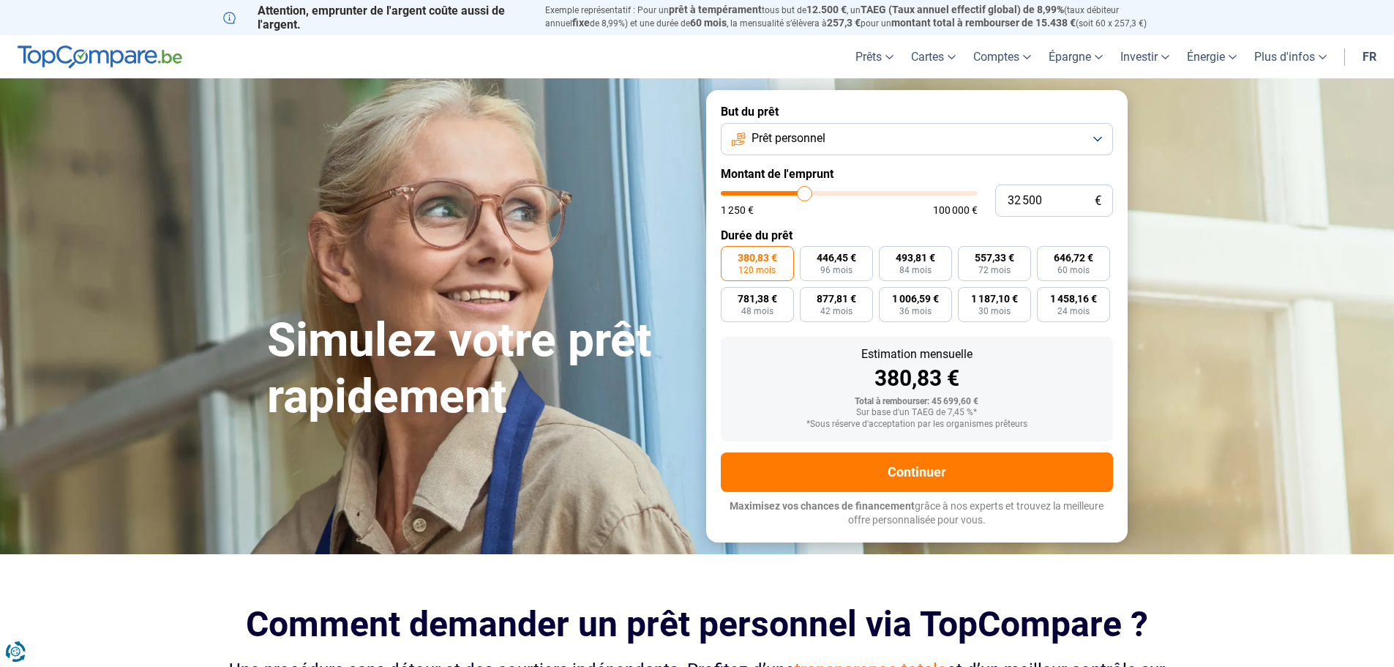
click at [1096, 141] on button "Prêt personnel" at bounding box center [917, 139] width 392 height 32
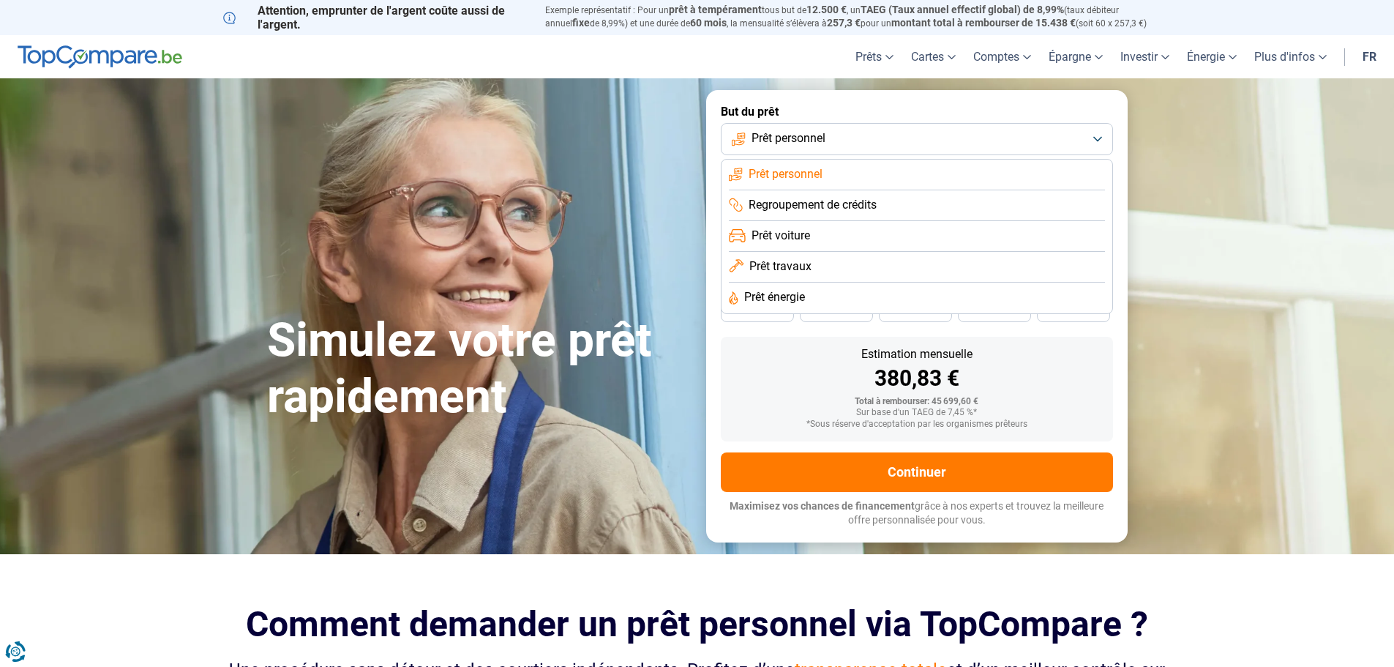
drag, startPoint x: 573, startPoint y: 211, endPoint x: 562, endPoint y: 201, distance: 14.5
click at [572, 210] on div "Simulez votre prêt rapidement" at bounding box center [477, 316] width 439 height 218
